Goal: Task Accomplishment & Management: Manage account settings

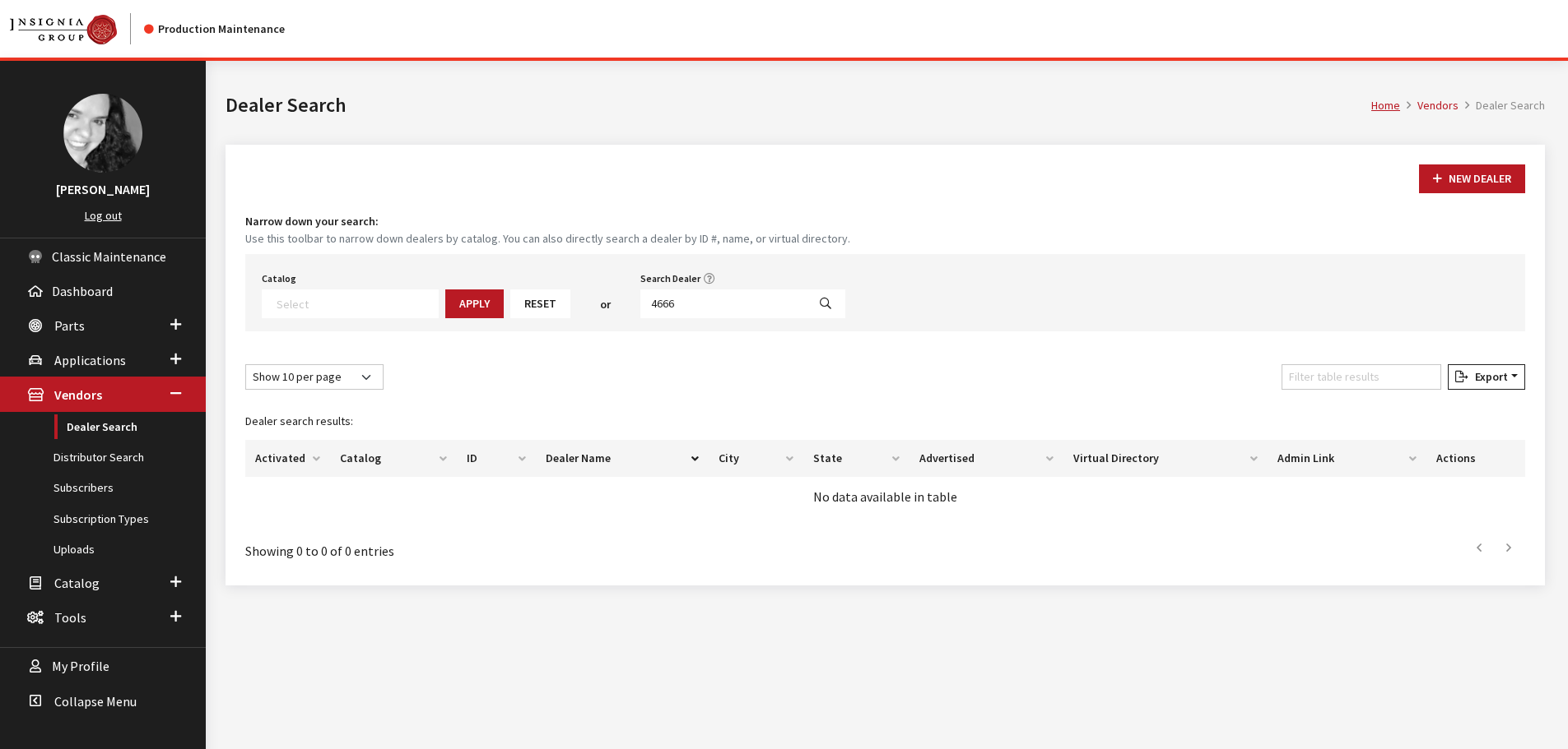
select select
click at [674, 307] on input "4666" at bounding box center [724, 303] width 167 height 29
type input "bill harris"
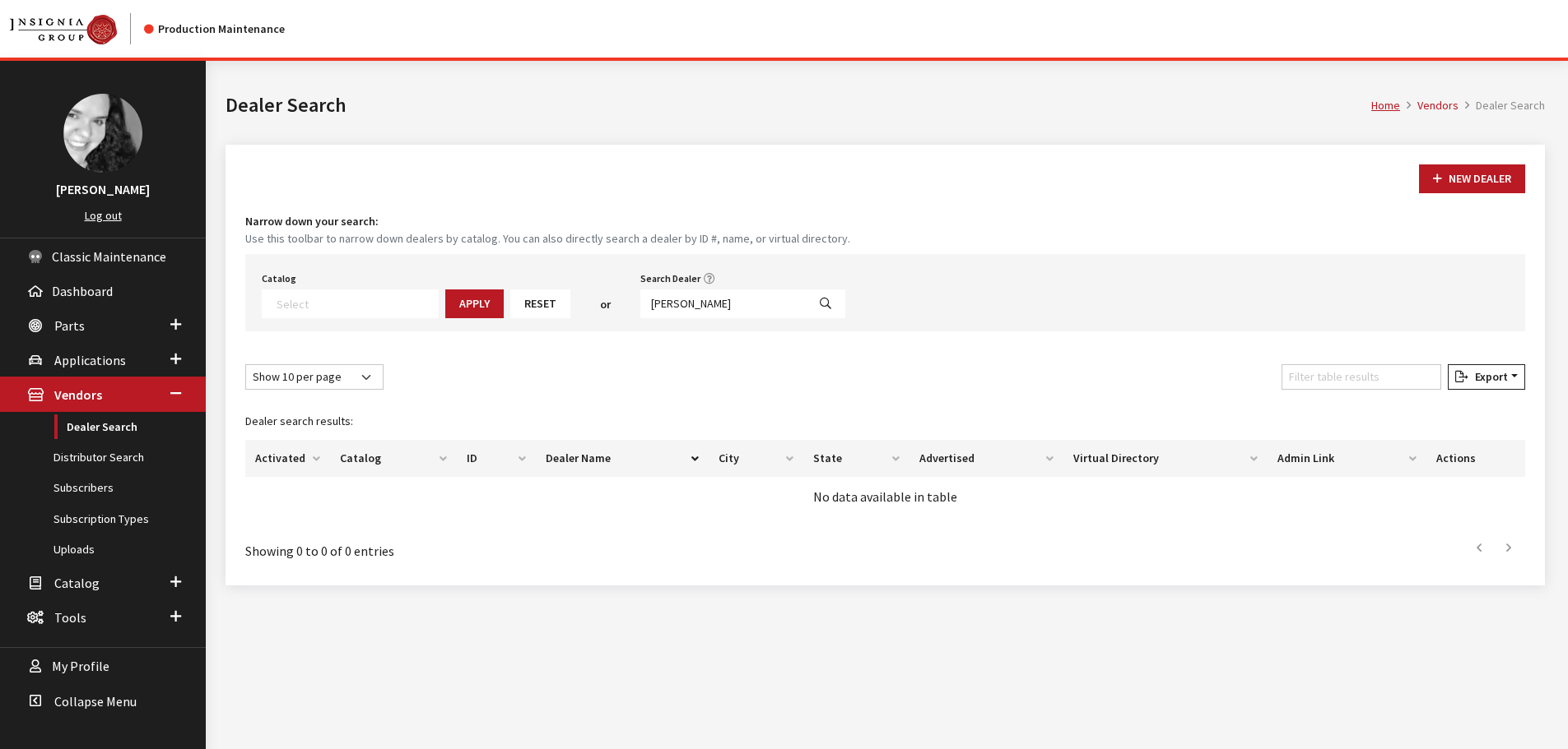
select select
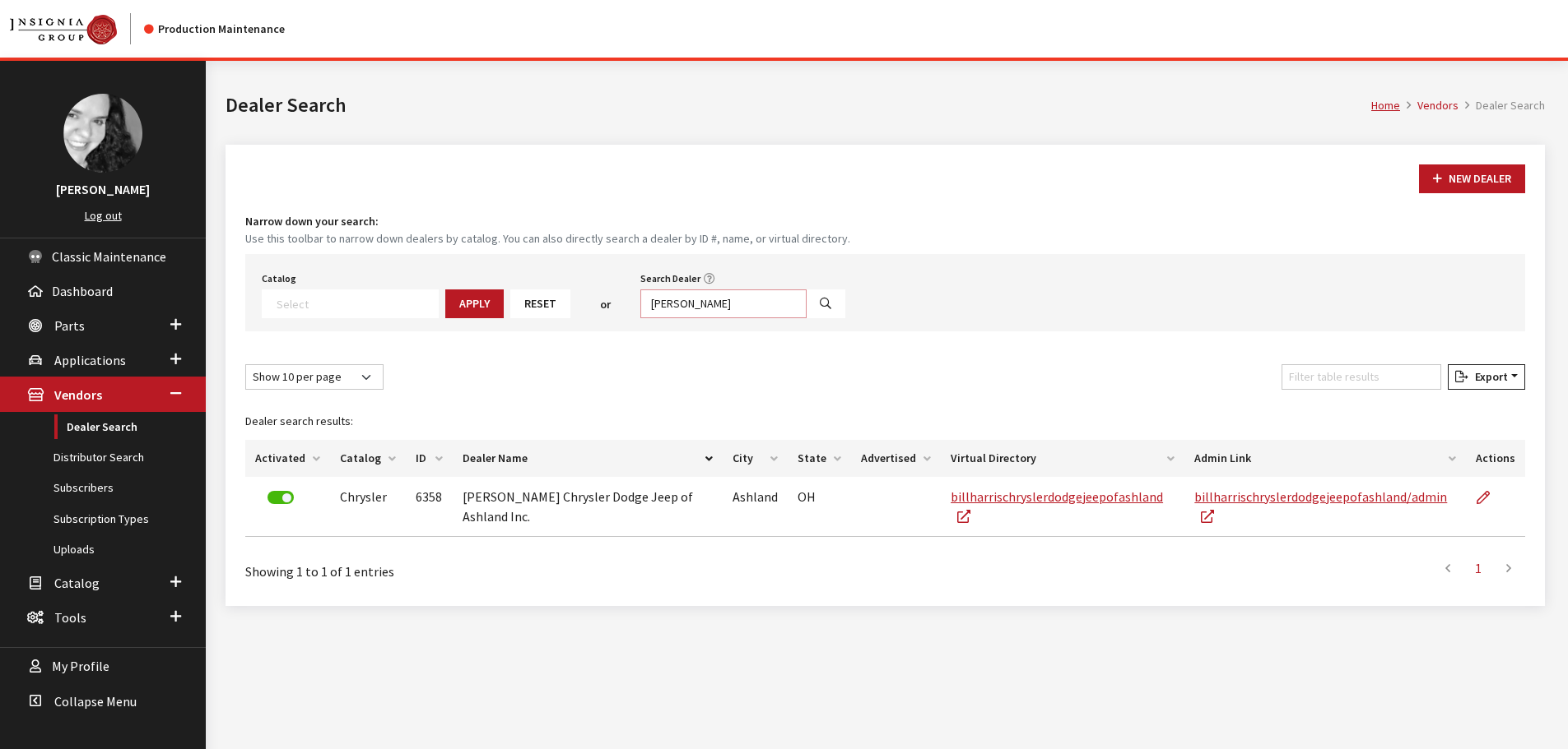
click at [707, 306] on input "bill harris" at bounding box center [724, 303] width 167 height 29
type input "bayou"
select select
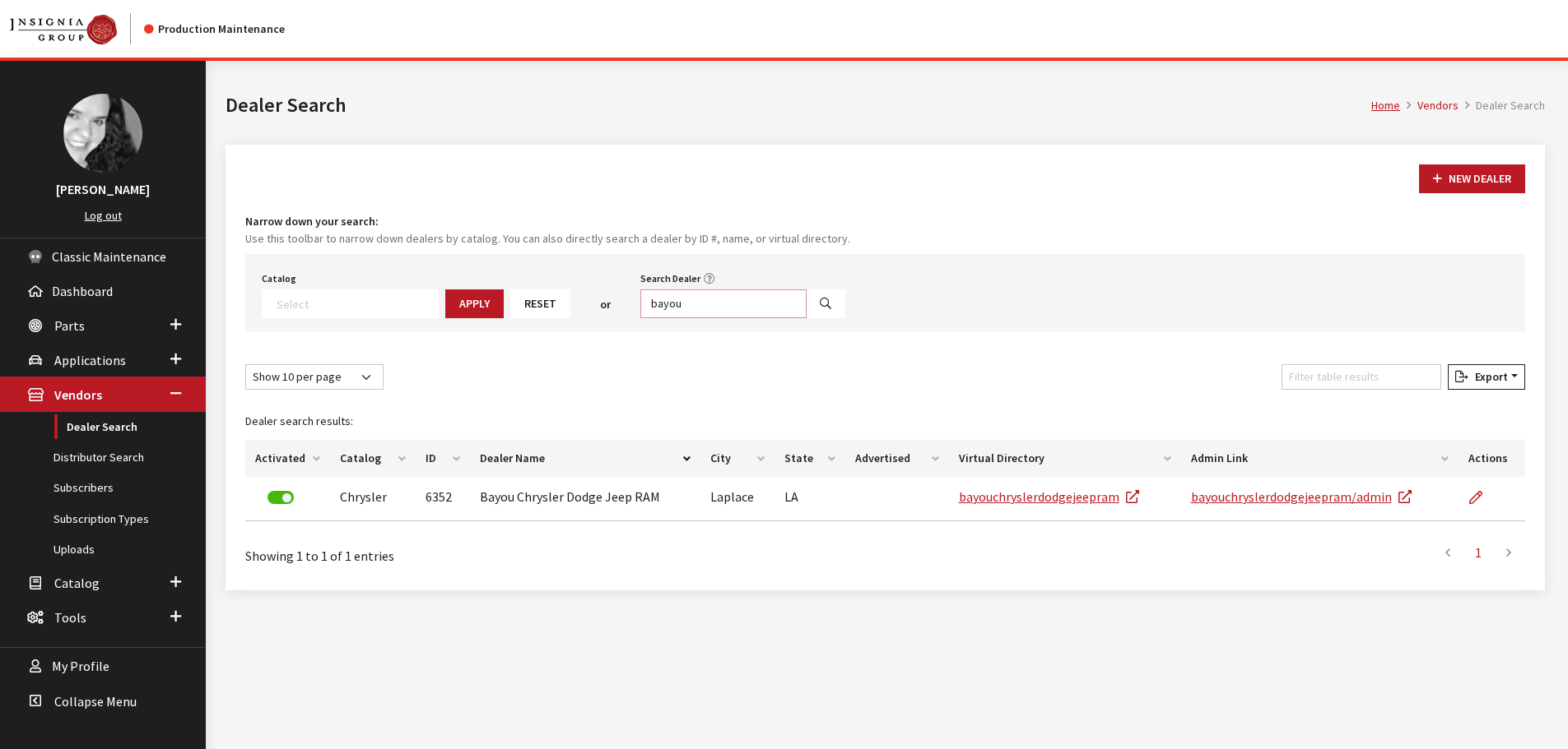
click at [710, 303] on input "bayou" at bounding box center [724, 303] width 167 height 29
type input "kemna"
select select
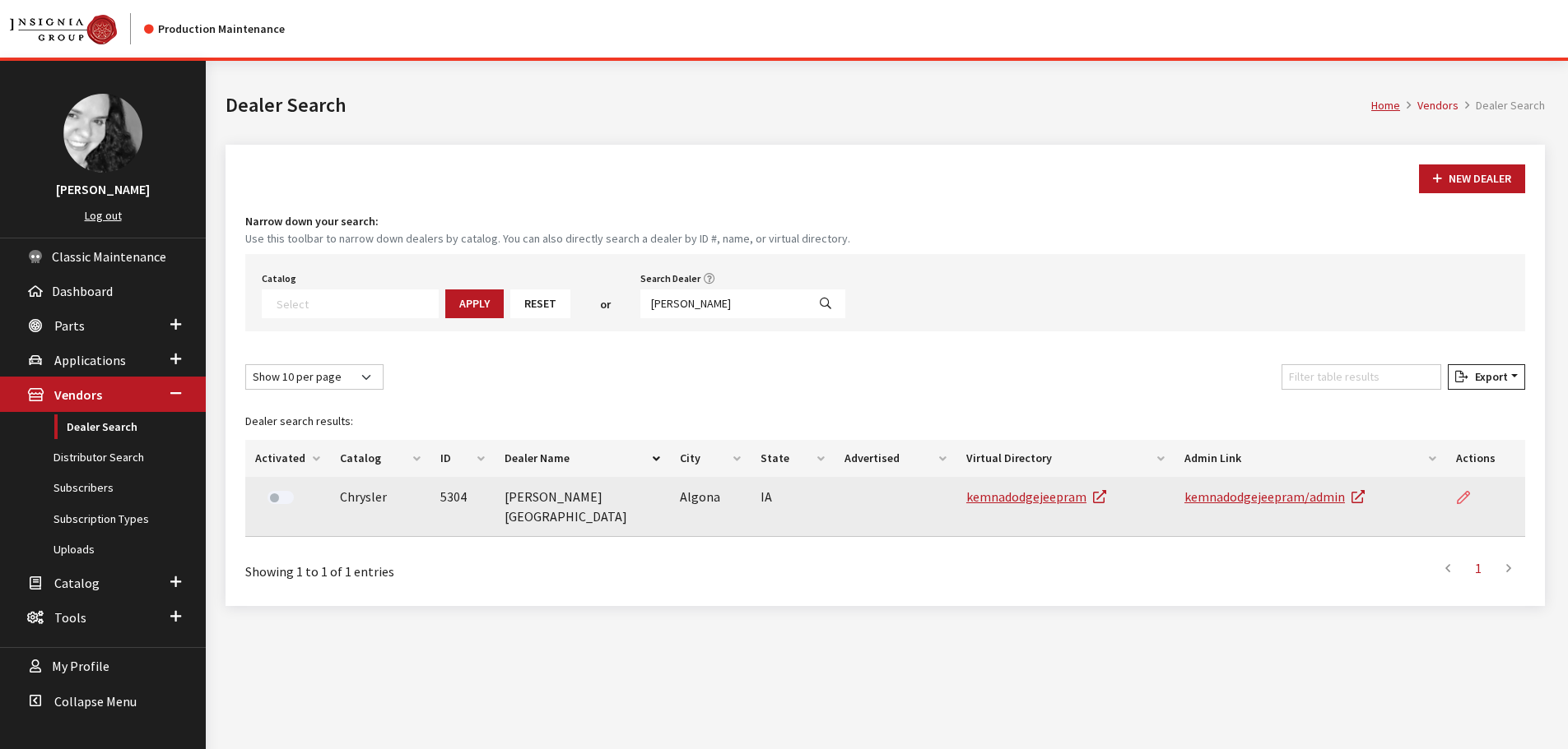
click at [1462, 501] on icon at bounding box center [1463, 499] width 13 height 13
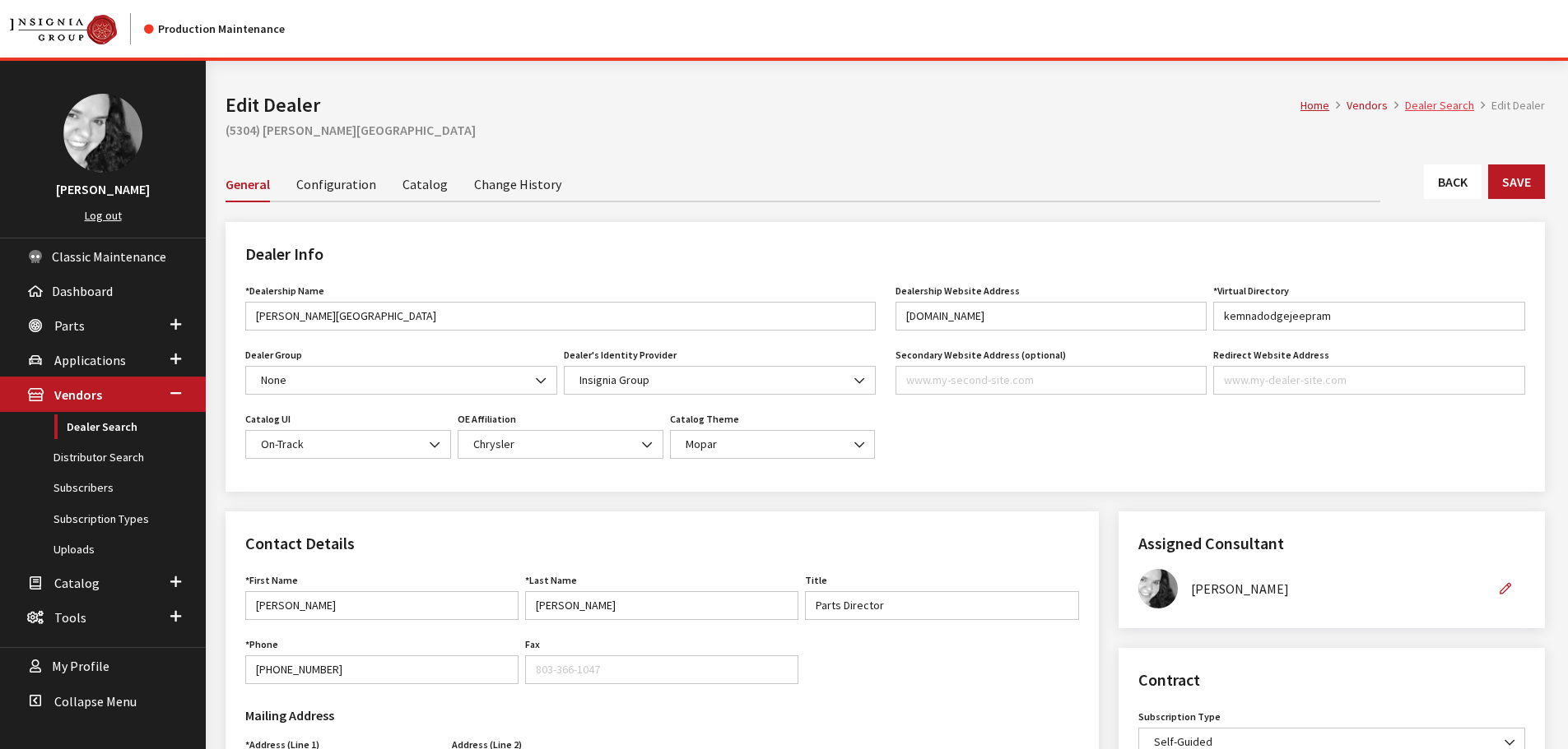
click at [1415, 105] on link "Dealer Search" at bounding box center [1439, 105] width 69 height 15
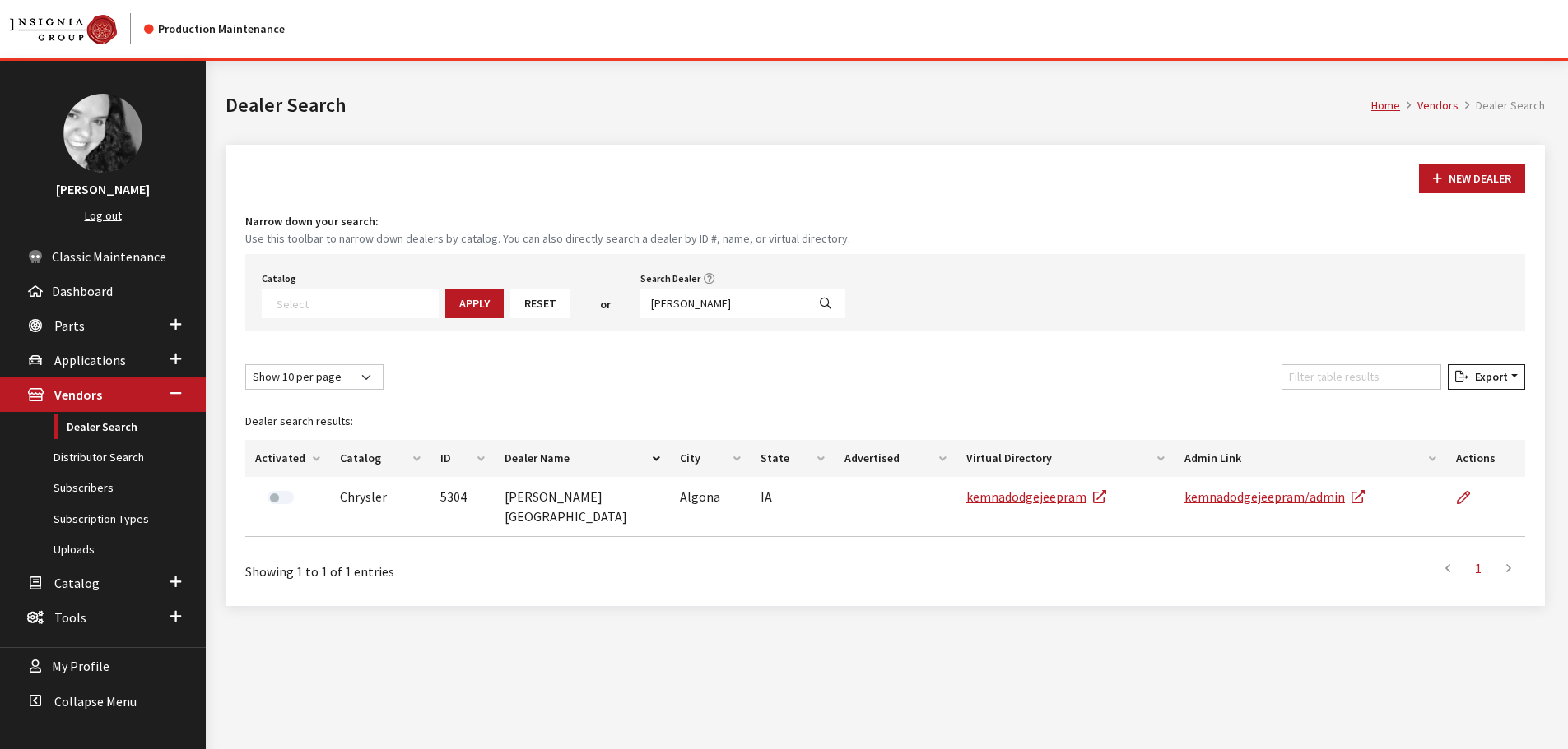
select select
click at [674, 300] on input "[PERSON_NAME]" at bounding box center [724, 303] width 167 height 29
type input "[PERSON_NAME]"
select select
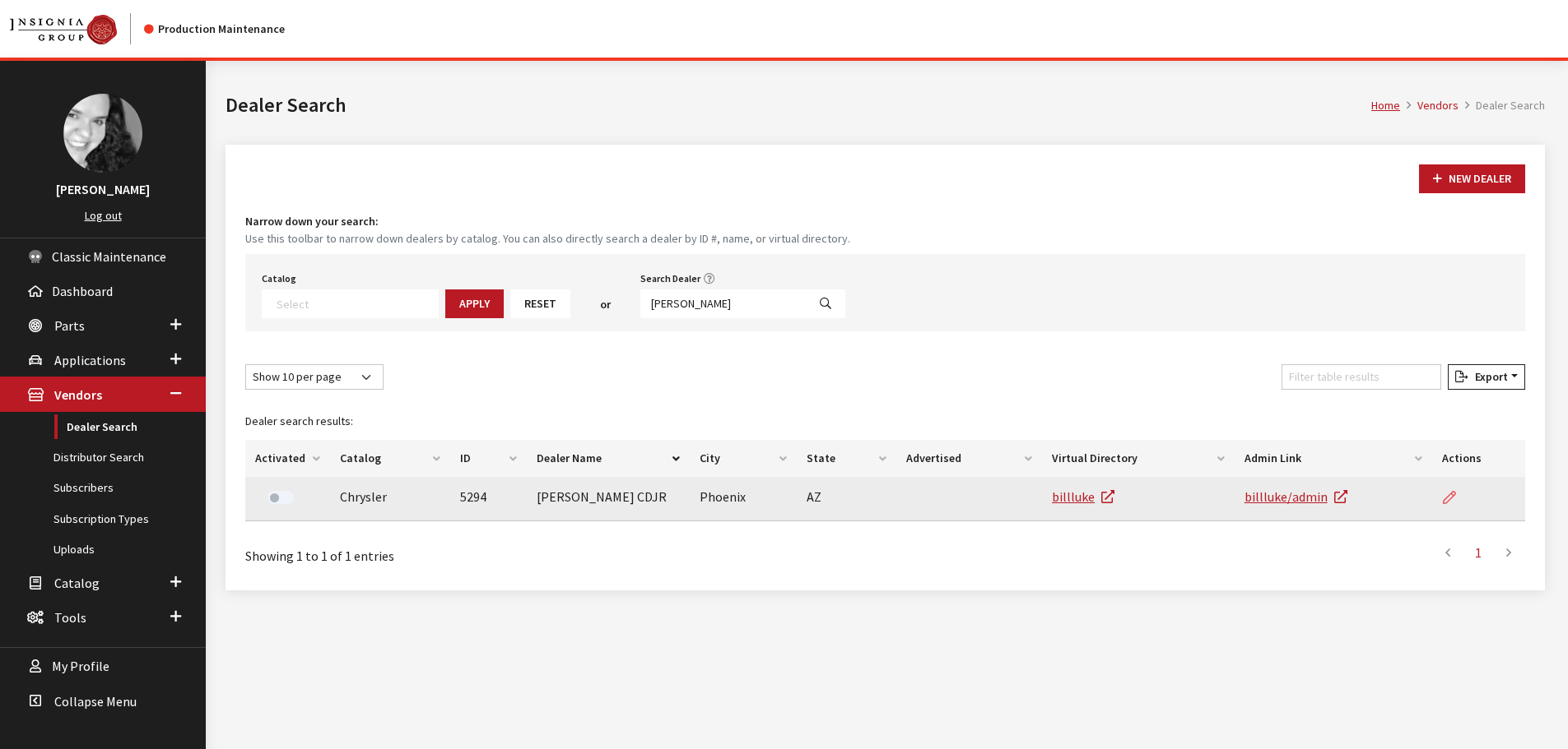
click at [1453, 499] on icon at bounding box center [1449, 499] width 13 height 13
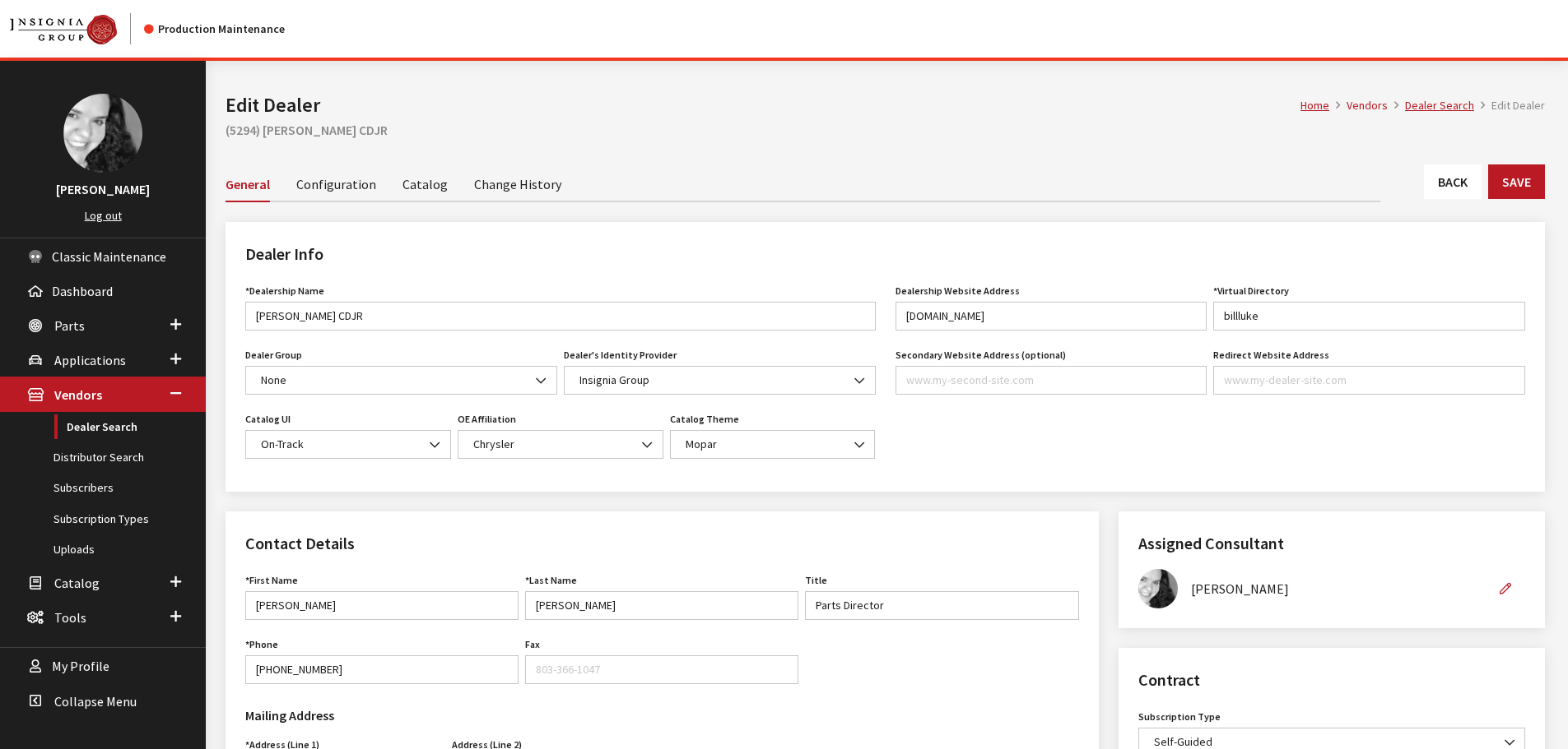
click at [1429, 180] on link "Back" at bounding box center [1453, 182] width 58 height 35
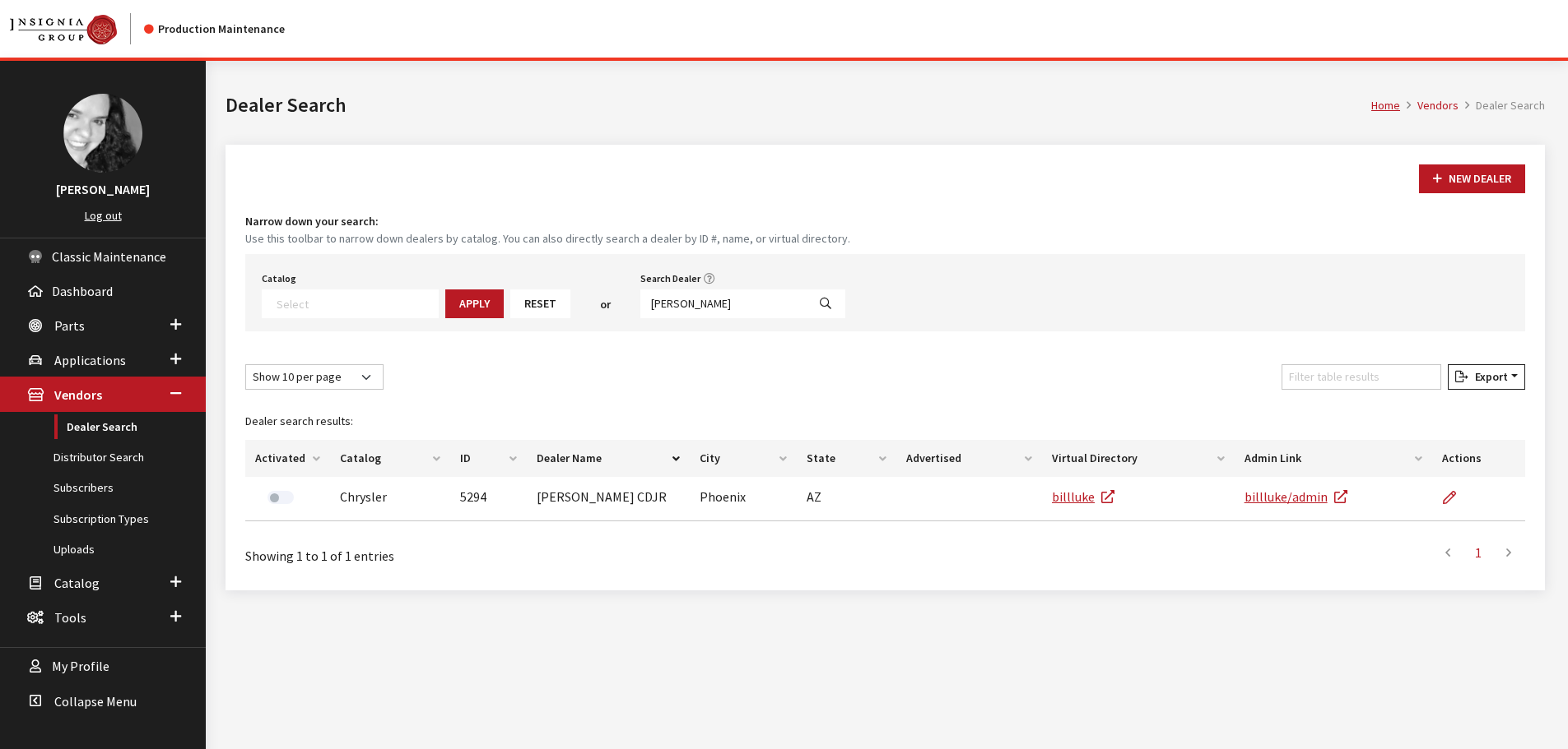
select select
click at [678, 308] on input "bill luke" at bounding box center [724, 303] width 167 height 29
type input "city cdjrf"
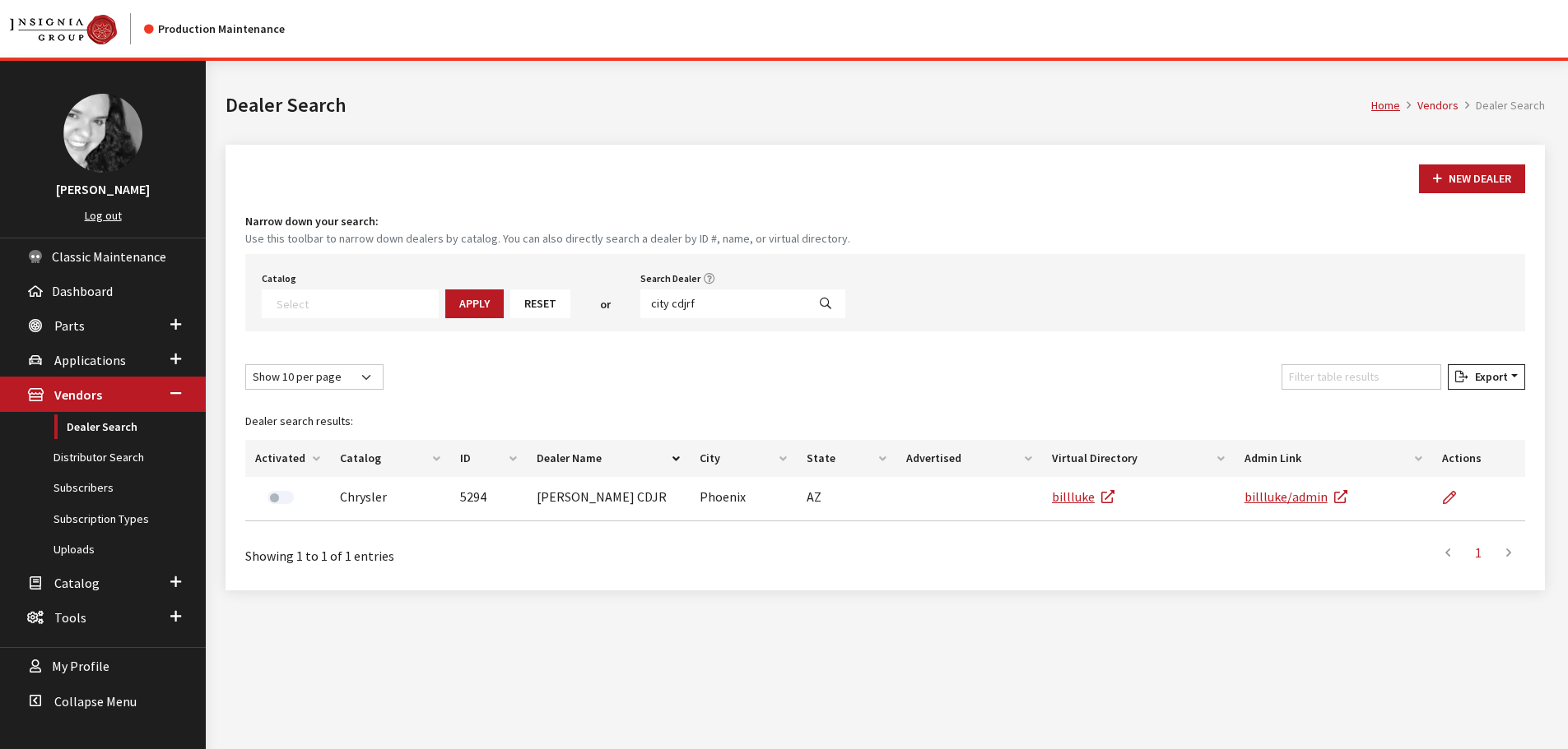
select select
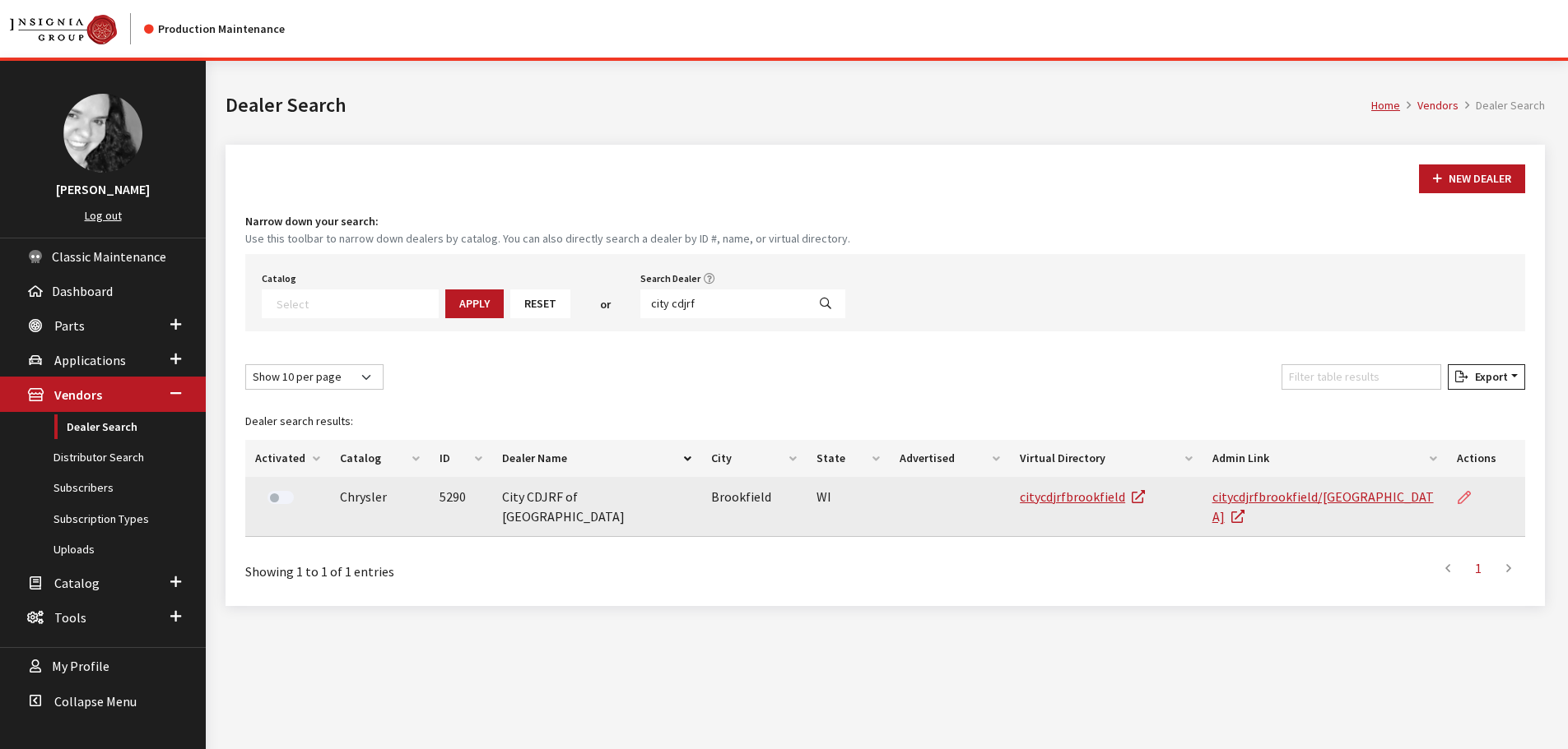
click at [1470, 499] on icon at bounding box center [1464, 499] width 13 height 13
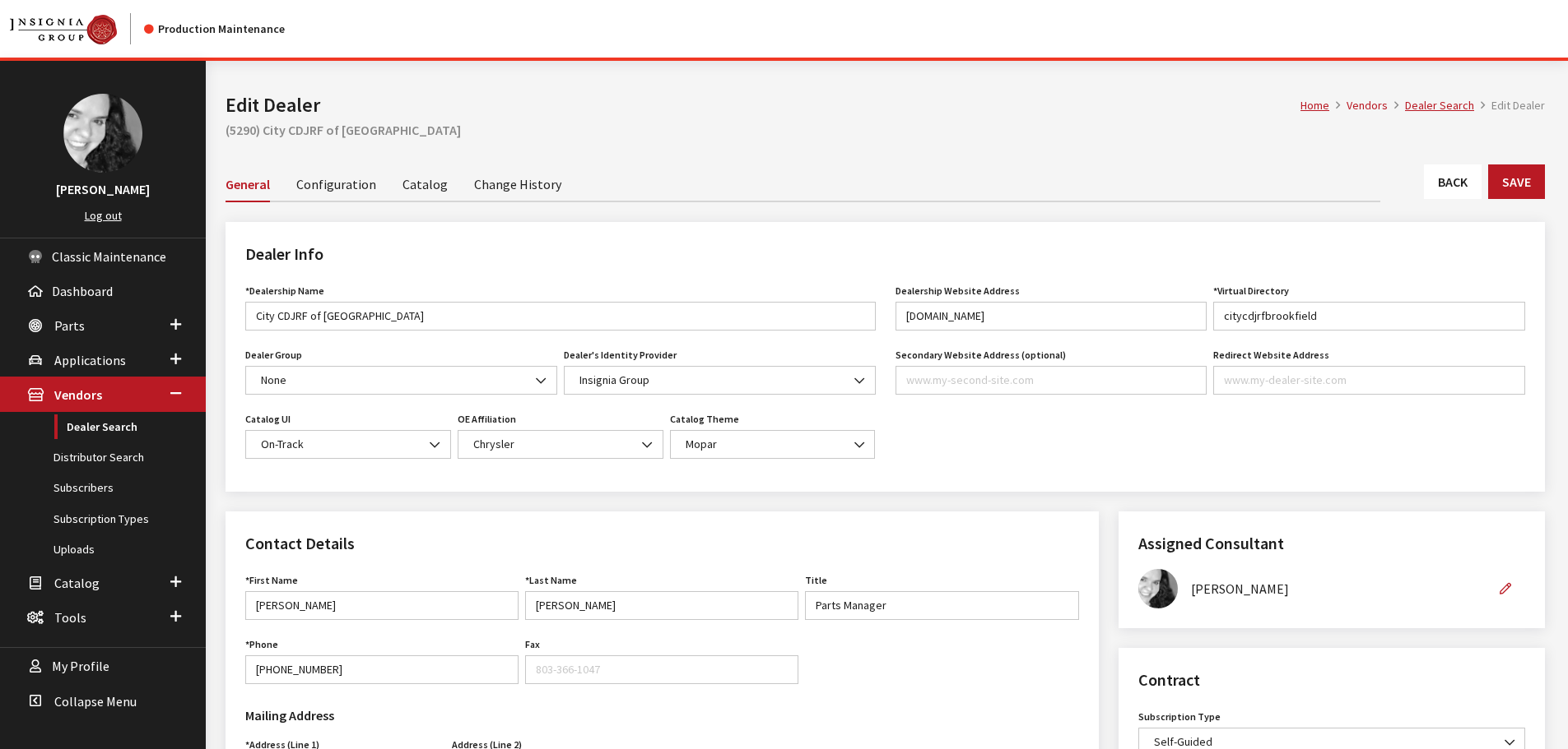
click at [1462, 190] on link "Back" at bounding box center [1453, 182] width 58 height 35
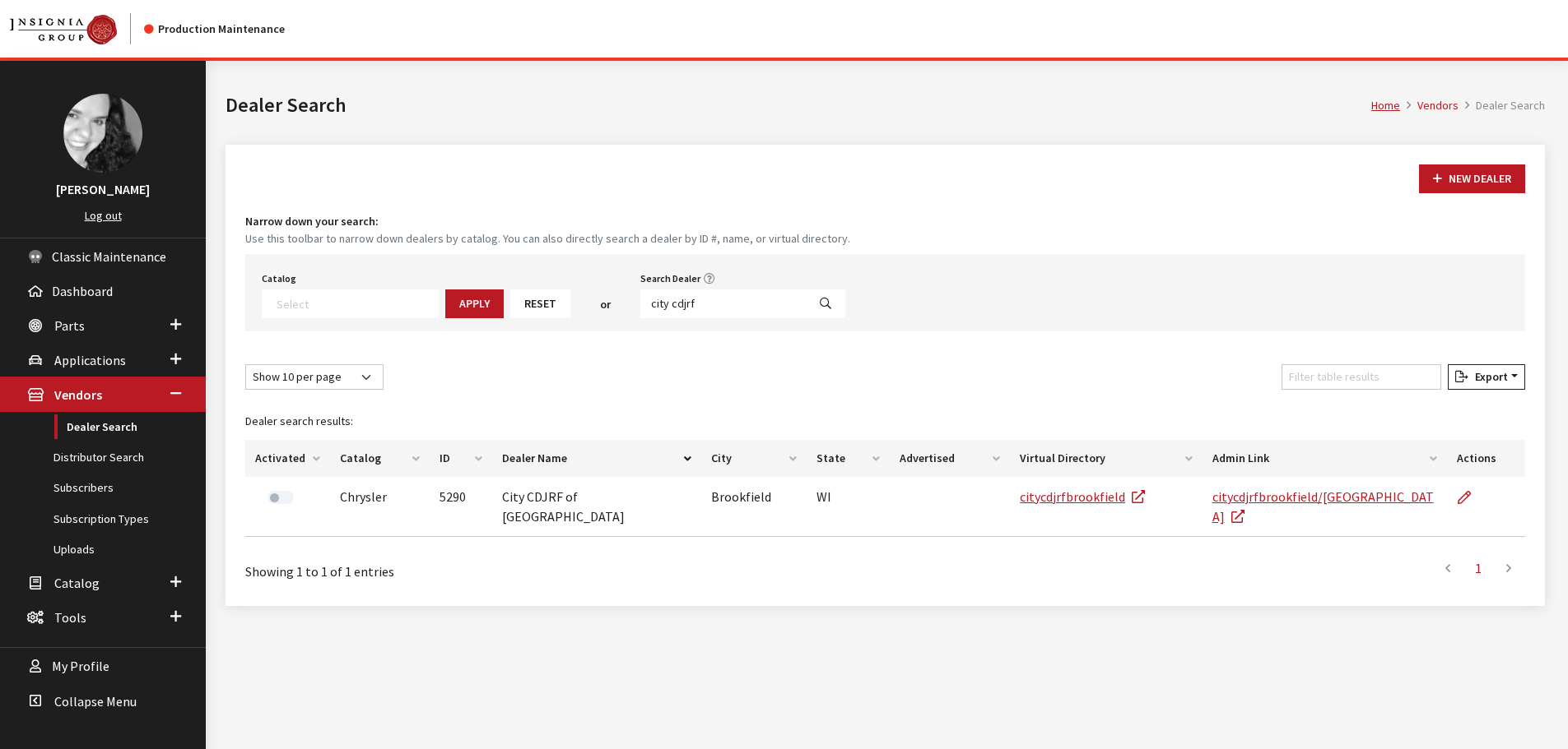
select select
